Goal: Entertainment & Leisure: Consume media (video, audio)

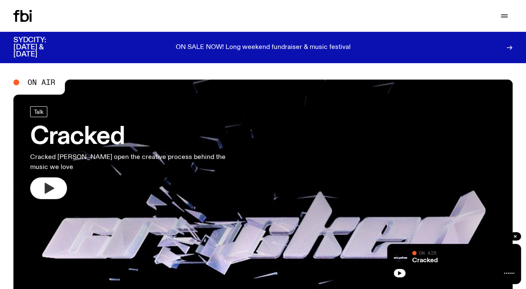
click at [44, 182] on icon "button" at bounding box center [48, 188] width 13 height 13
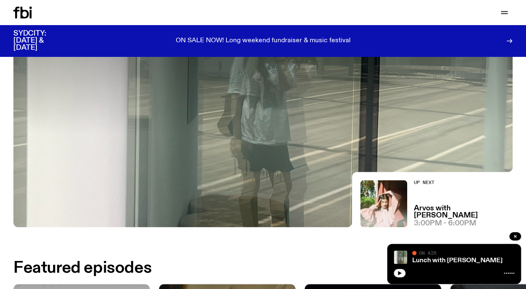
scroll to position [79, 0]
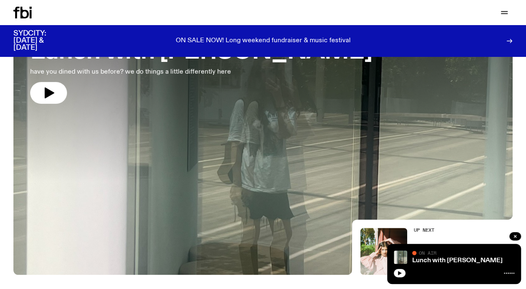
click at [51, 81] on link "Lunch with Louisa Christie have you dined with us before? we do things a little…" at bounding box center [201, 62] width 342 height 83
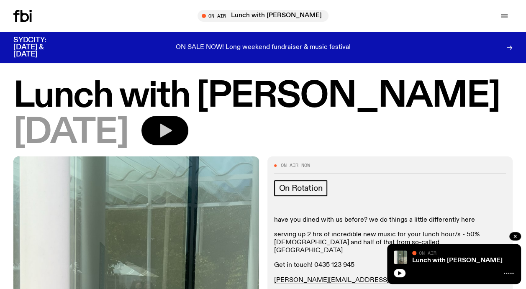
click at [188, 129] on button "button" at bounding box center [165, 130] width 47 height 29
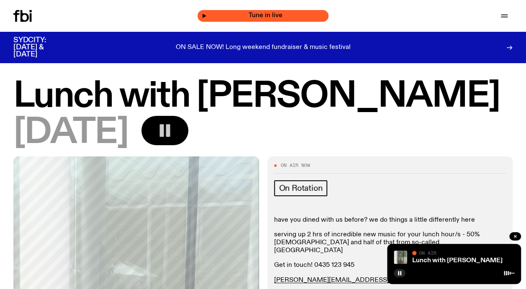
click at [234, 16] on span "Tune in live" at bounding box center [266, 16] width 118 height 6
